Goal: Share content: Share content

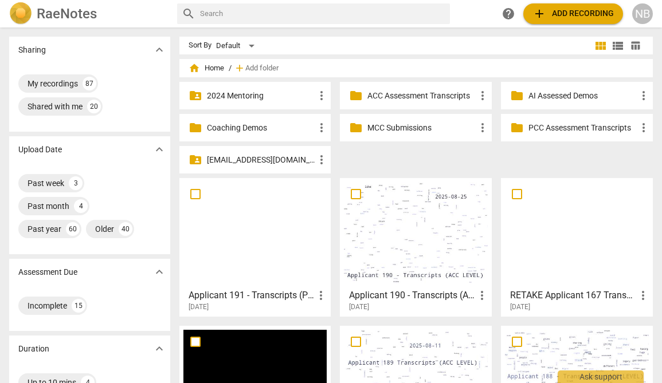
click at [239, 258] on div at bounding box center [255, 232] width 144 height 101
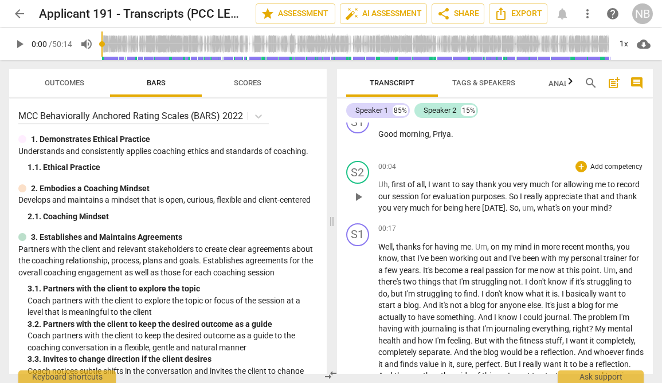
scroll to position [18, 0]
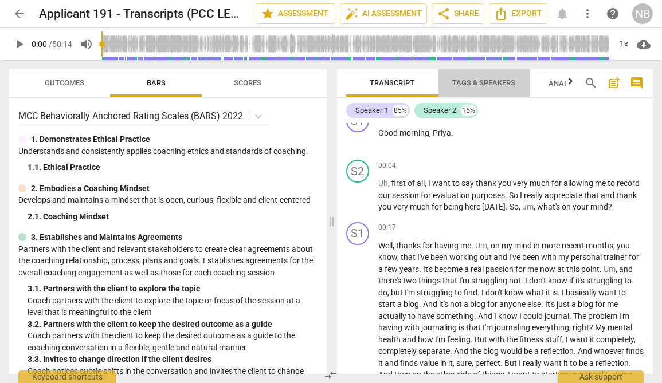
click at [463, 81] on span "Tags & Speakers" at bounding box center [483, 82] width 63 height 9
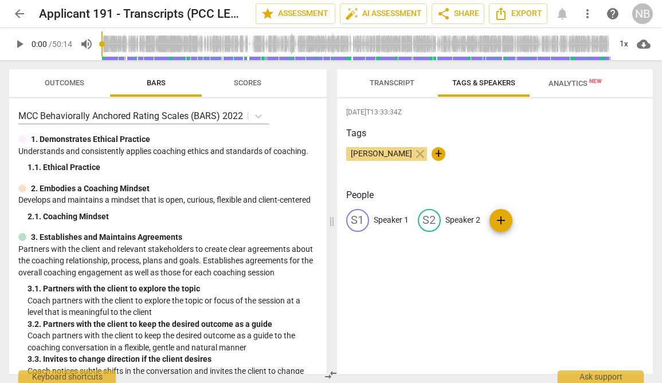
click at [392, 227] on div "S1 Speaker 1" at bounding box center [377, 220] width 62 height 23
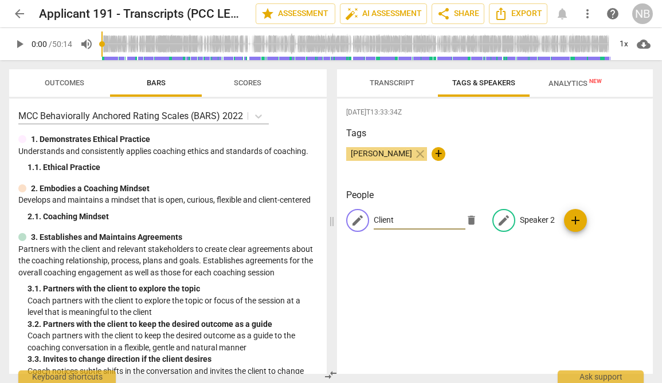
type input "Client"
click at [535, 221] on p "Speaker 2" at bounding box center [536, 220] width 35 height 12
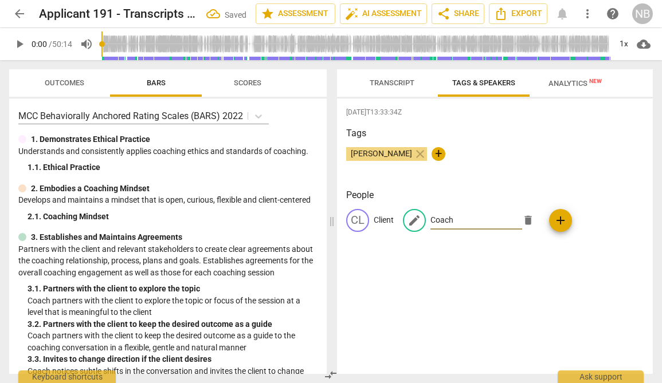
type input "Coach"
click at [519, 137] on h3 "Tags" at bounding box center [495, 134] width 298 height 14
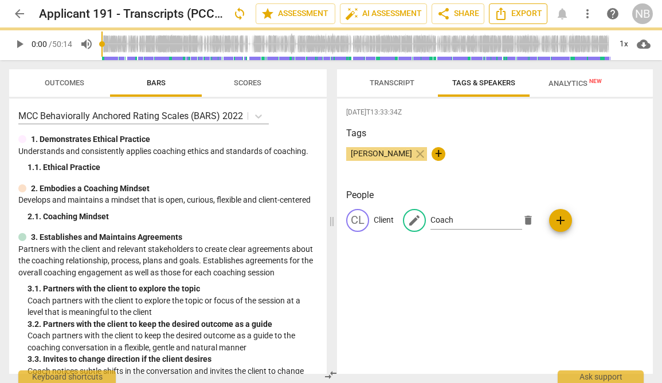
click at [515, 19] on span "Export" at bounding box center [518, 14] width 48 height 14
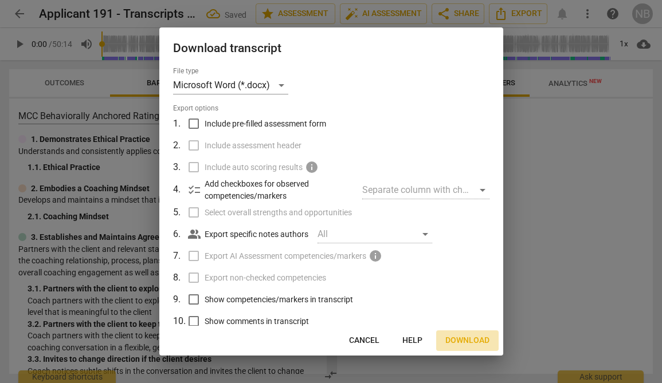
click at [451, 340] on span "Download" at bounding box center [467, 340] width 44 height 11
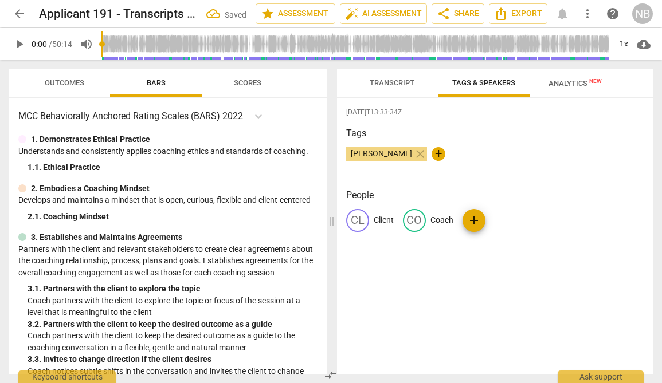
click at [629, 86] on div "Transcript Tags & Speakers Analytics New" at bounding box center [495, 82] width 298 height 27
click at [433, 11] on button "share Share" at bounding box center [457, 13] width 53 height 21
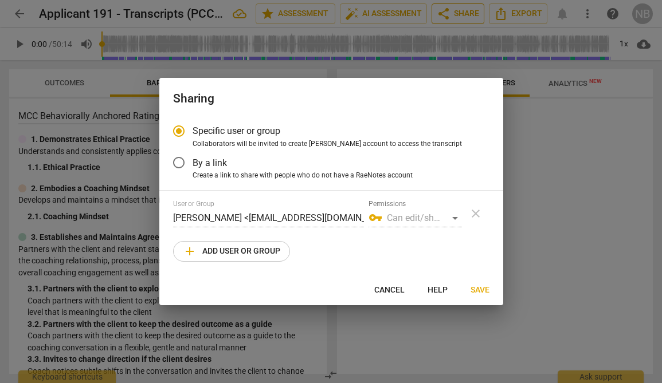
radio input "false"
click at [196, 171] on span "Create a link to share with people who do not have a RaeNotes account" at bounding box center [302, 176] width 220 height 10
click at [0, 0] on input "Create a link to share with people who do not have a RaeNotes account" at bounding box center [0, 0] width 0 height 0
radio input "true"
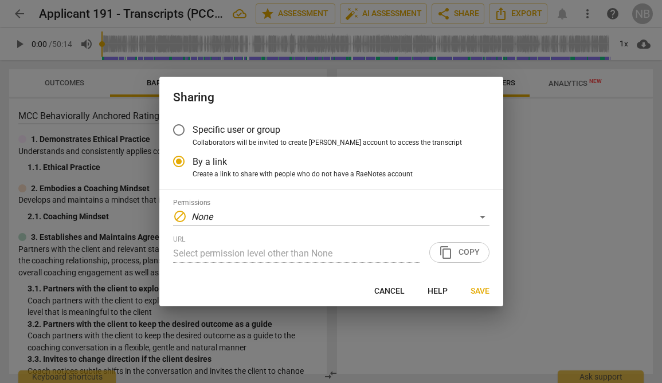
click at [360, 207] on div "Permissions block None" at bounding box center [331, 212] width 316 height 27
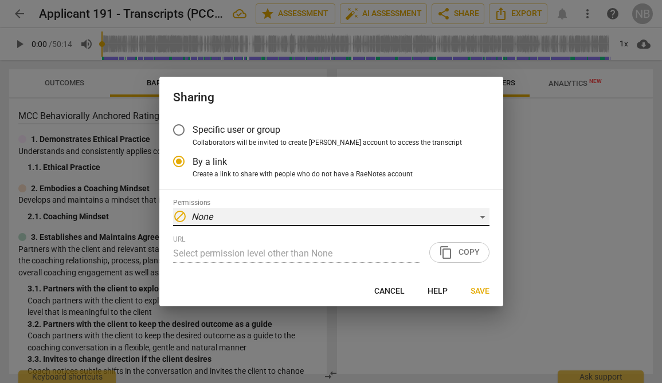
click at [357, 218] on div "block None" at bounding box center [331, 217] width 316 height 18
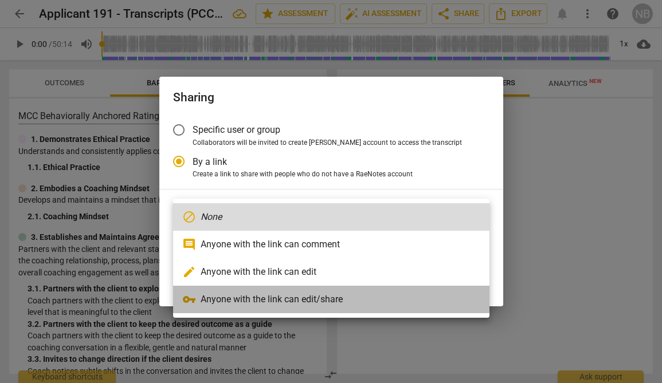
click at [320, 303] on li "vpn_key Anyone with the link can edit/share" at bounding box center [331, 299] width 316 height 27
type input "[URL][DOMAIN_NAME]"
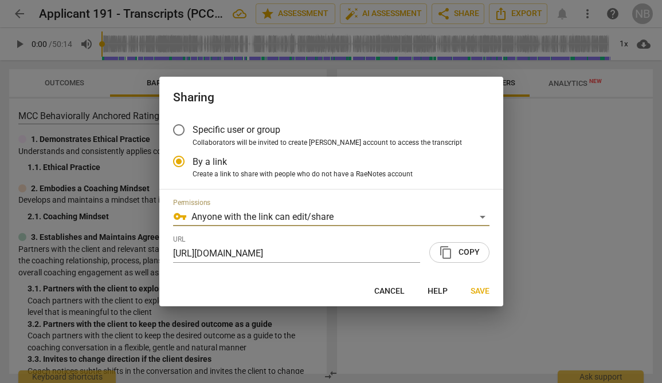
click at [452, 251] on span "content_copy Copy" at bounding box center [459, 253] width 41 height 14
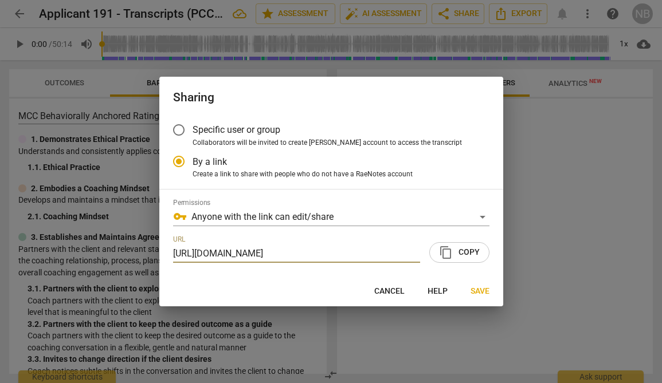
click at [221, 123] on span "Specific user or group" at bounding box center [236, 129] width 88 height 13
click at [192, 123] on input "Specific user or group" at bounding box center [178, 129] width 27 height 27
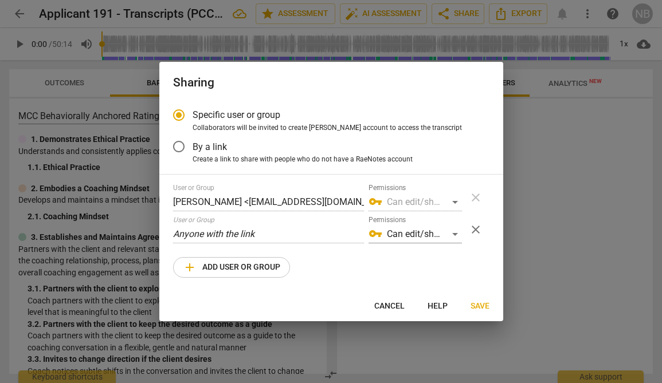
click at [243, 269] on span "add Add user or group" at bounding box center [231, 268] width 97 height 14
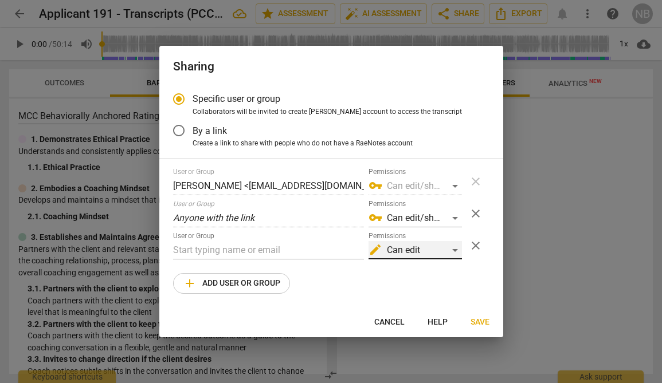
click at [400, 253] on div "edit Can edit" at bounding box center [414, 250] width 93 height 18
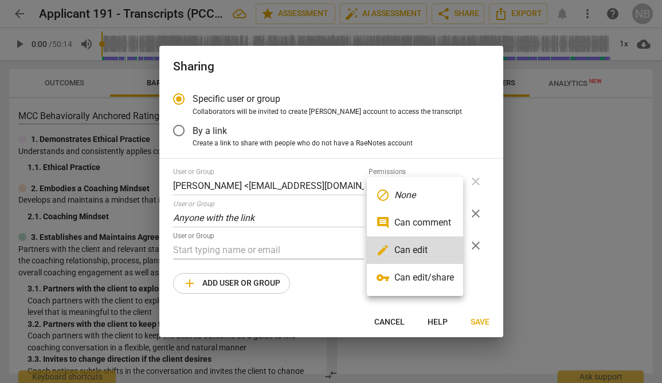
click at [400, 282] on li "vpn_key Can edit/share" at bounding box center [415, 277] width 96 height 27
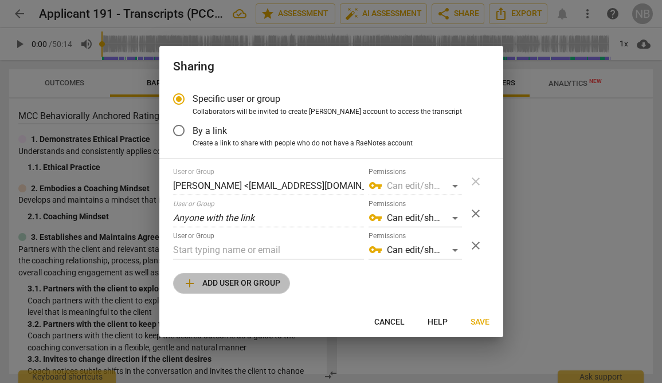
click at [283, 277] on button "add Add user or group" at bounding box center [231, 283] width 117 height 21
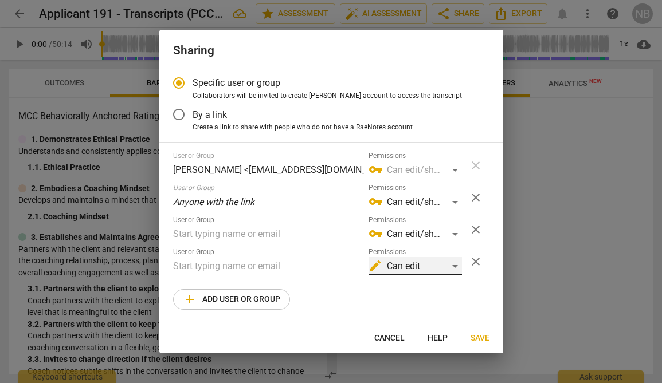
click at [412, 268] on div "edit Can edit" at bounding box center [414, 266] width 93 height 18
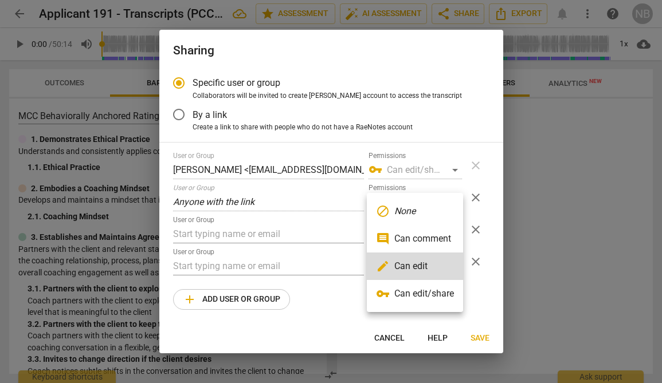
click at [415, 291] on li "vpn_key Can edit/share" at bounding box center [415, 293] width 96 height 27
radio input "false"
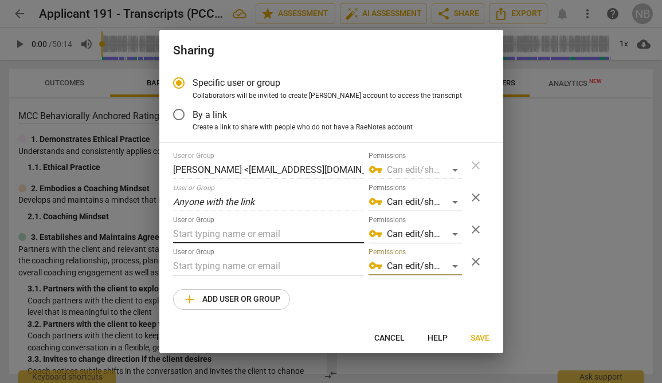
click at [294, 234] on input "text" at bounding box center [268, 234] width 191 height 18
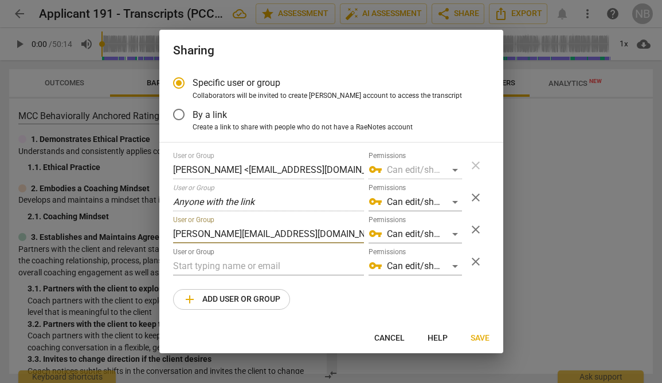
type input "[PERSON_NAME][EMAIL_ADDRESS][DOMAIN_NAME]"
click at [240, 256] on div "User or Group" at bounding box center [268, 261] width 191 height 27
click at [240, 263] on input "text" at bounding box center [268, 266] width 191 height 18
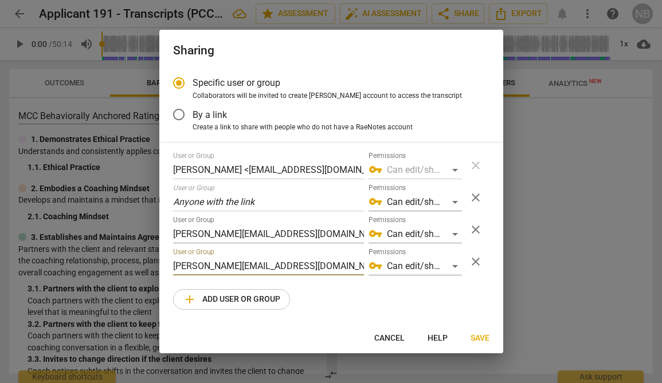
type input "[PERSON_NAME][EMAIL_ADDRESS][DOMAIN_NAME]"
click at [326, 301] on div "User or Group [PERSON_NAME] <[EMAIL_ADDRESS][DOMAIN_NAME]> Permissions vpn_key …" at bounding box center [331, 231] width 316 height 158
click at [475, 340] on span "Save" at bounding box center [479, 338] width 19 height 11
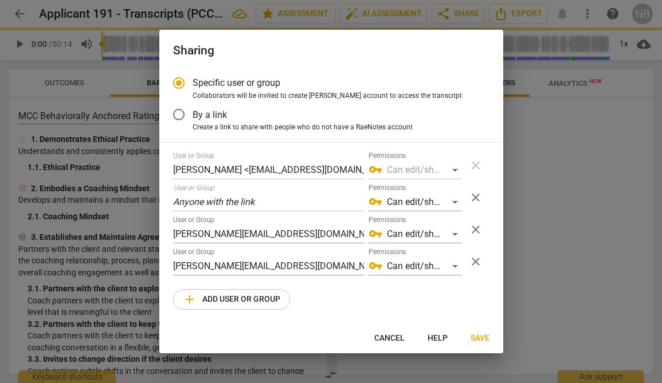
radio input "false"
type input "[PERSON_NAME] <[PERSON_NAME][EMAIL_ADDRESS][DOMAIN_NAME]>"
